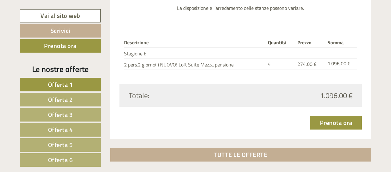
scroll to position [1918, 0]
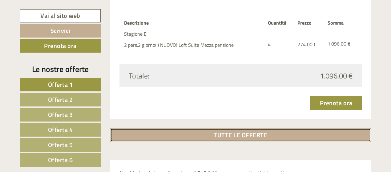
click at [282, 131] on link "TUTTE LE OFFERTE" at bounding box center [240, 135] width 261 height 14
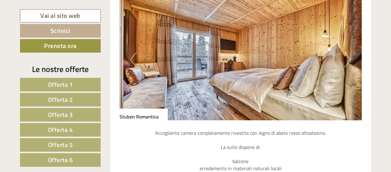
scroll to position [2639, 0]
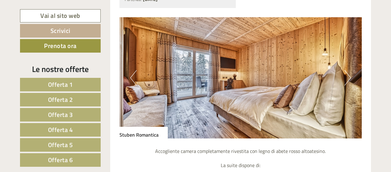
click at [348, 77] on button "Next" at bounding box center [348, 77] width 6 height 15
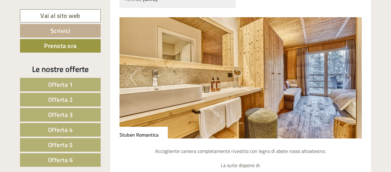
click at [348, 77] on button "Next" at bounding box center [348, 77] width 6 height 15
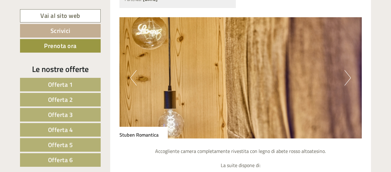
click at [348, 77] on button "Next" at bounding box center [348, 77] width 6 height 15
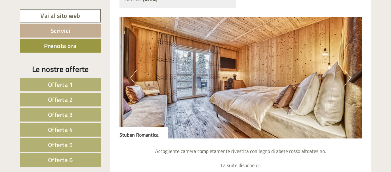
click at [348, 77] on button "Next" at bounding box center [348, 77] width 6 height 15
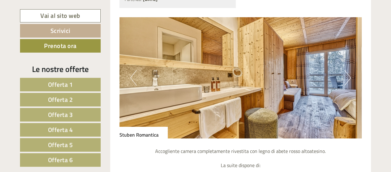
click at [350, 79] on button "Next" at bounding box center [348, 77] width 6 height 15
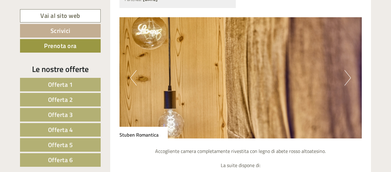
click at [348, 79] on button "Next" at bounding box center [348, 77] width 6 height 15
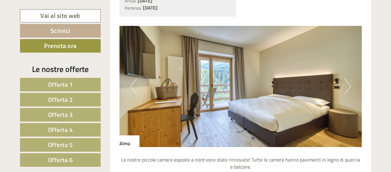
scroll to position [3149, 0]
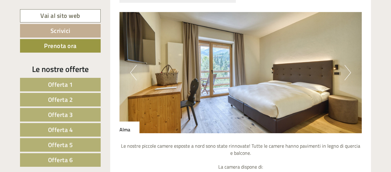
click at [350, 71] on button "Next" at bounding box center [348, 72] width 6 height 15
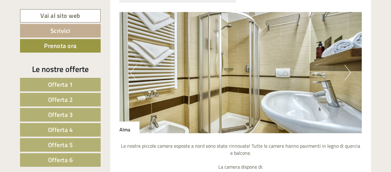
click at [350, 71] on button "Next" at bounding box center [348, 72] width 6 height 15
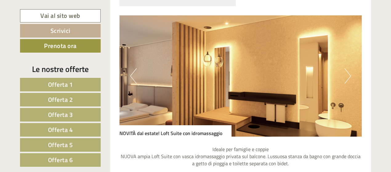
scroll to position [542, 0]
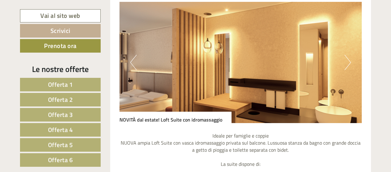
click at [346, 61] on button "Next" at bounding box center [348, 62] width 6 height 15
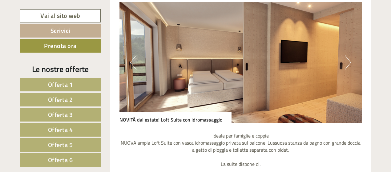
click at [350, 61] on button "Next" at bounding box center [348, 62] width 6 height 15
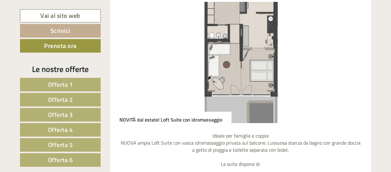
click at [350, 61] on button "Next" at bounding box center [348, 62] width 6 height 15
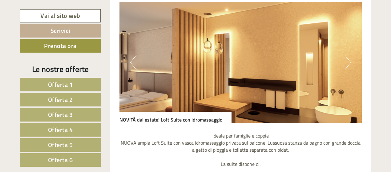
click at [350, 61] on button "Next" at bounding box center [348, 62] width 6 height 15
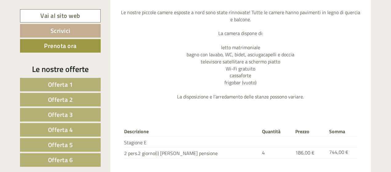
scroll to position [3274, 0]
